Goal: Task Accomplishment & Management: Use online tool/utility

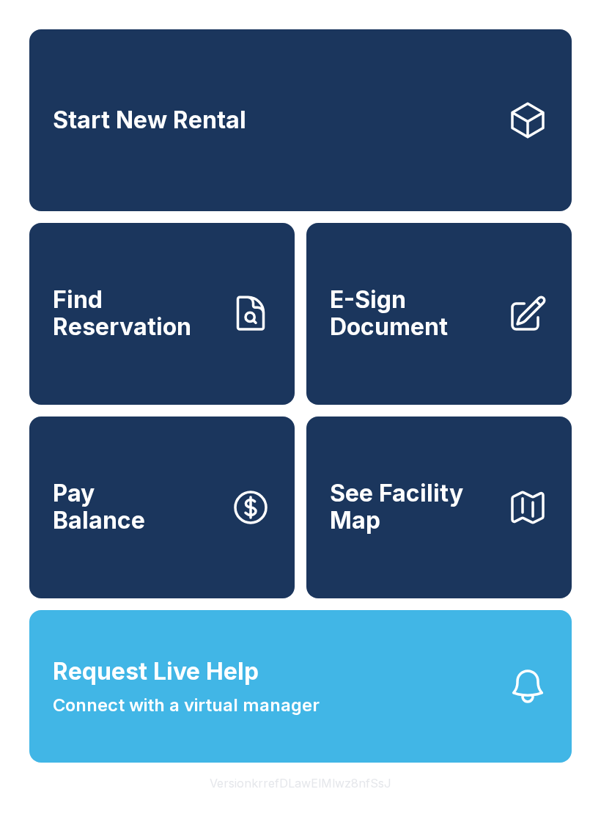
click at [438, 364] on link "E-Sign Document" at bounding box center [438, 314] width 265 height 182
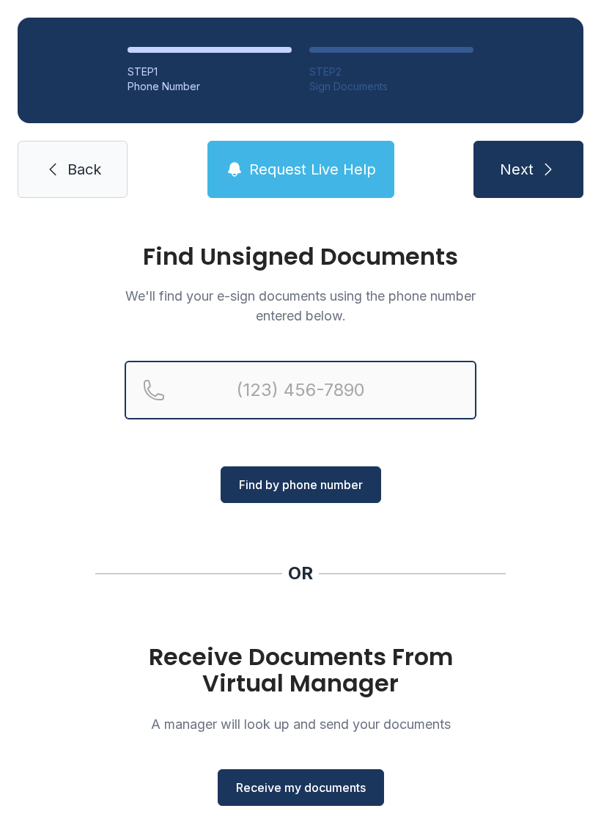
click at [282, 411] on input "Reservation phone number" at bounding box center [301, 390] width 352 height 59
type input "[PHONE_NUMBER]"
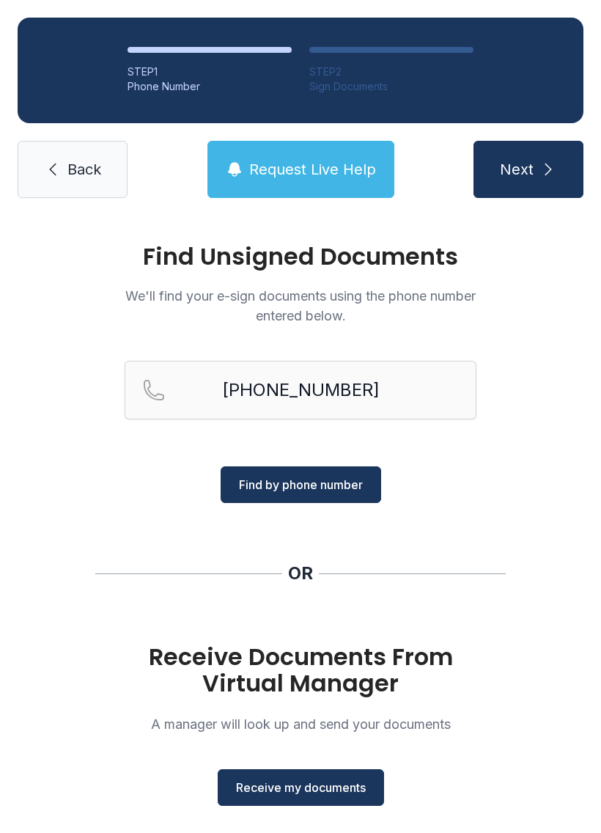
click at [302, 485] on span "Find by phone number" at bounding box center [301, 485] width 124 height 18
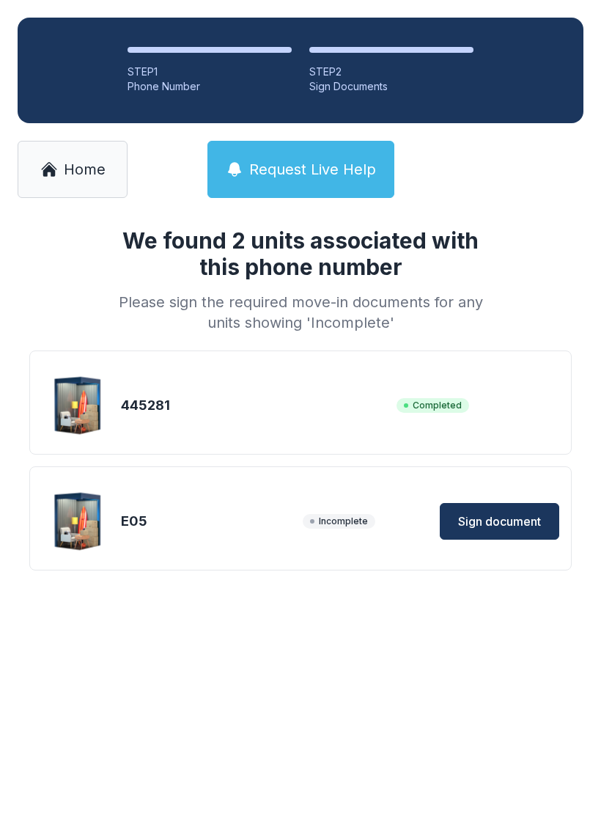
click at [484, 520] on span "Sign document" at bounding box center [499, 521] width 83 height 18
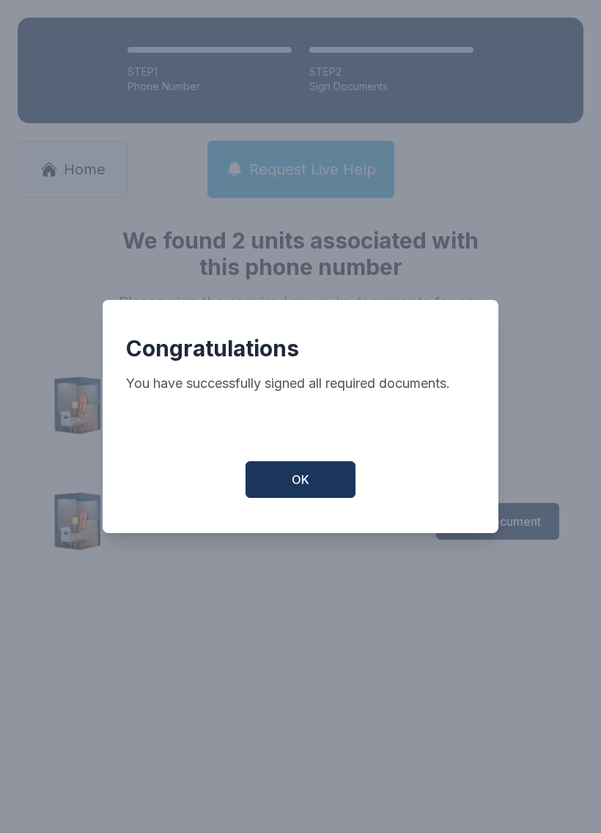
click at [314, 491] on button "OK" at bounding box center [301, 479] width 110 height 37
